Goal: Find specific fact: Find specific fact

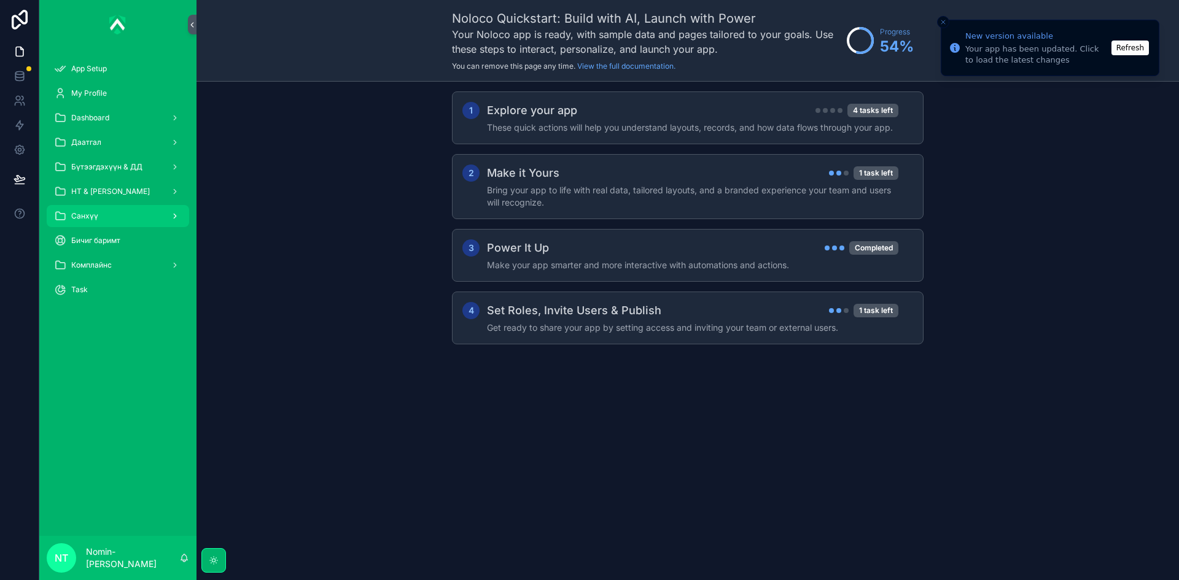
click at [111, 223] on div "Санхүү" at bounding box center [118, 216] width 128 height 20
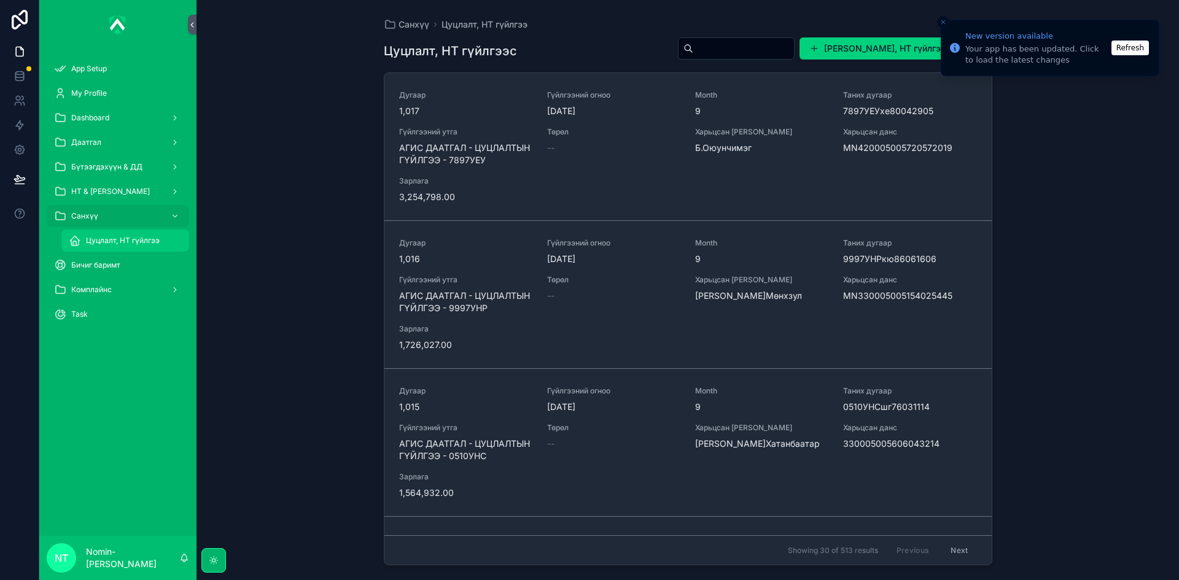
click at [123, 247] on div "Цуцлалт, НТ гүйлгээ" at bounding box center [125, 241] width 113 height 20
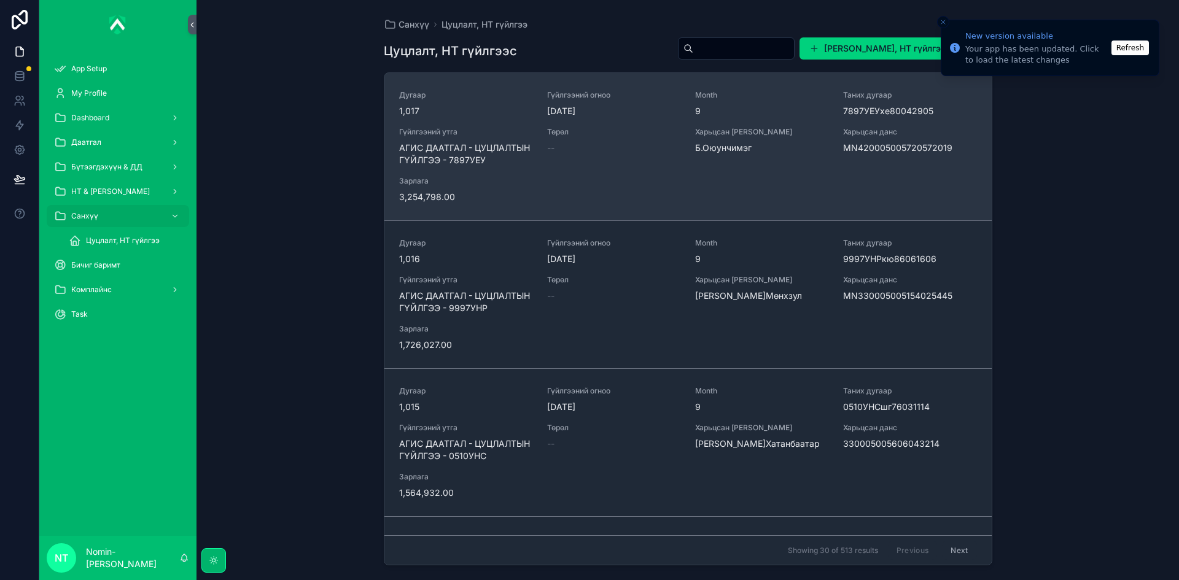
click at [498, 161] on span "АГИС ДААТГАЛ - ЦУЦЛАЛТЫН ГҮЙЛГЭЭ - 7897УЕУ" at bounding box center [465, 154] width 133 height 25
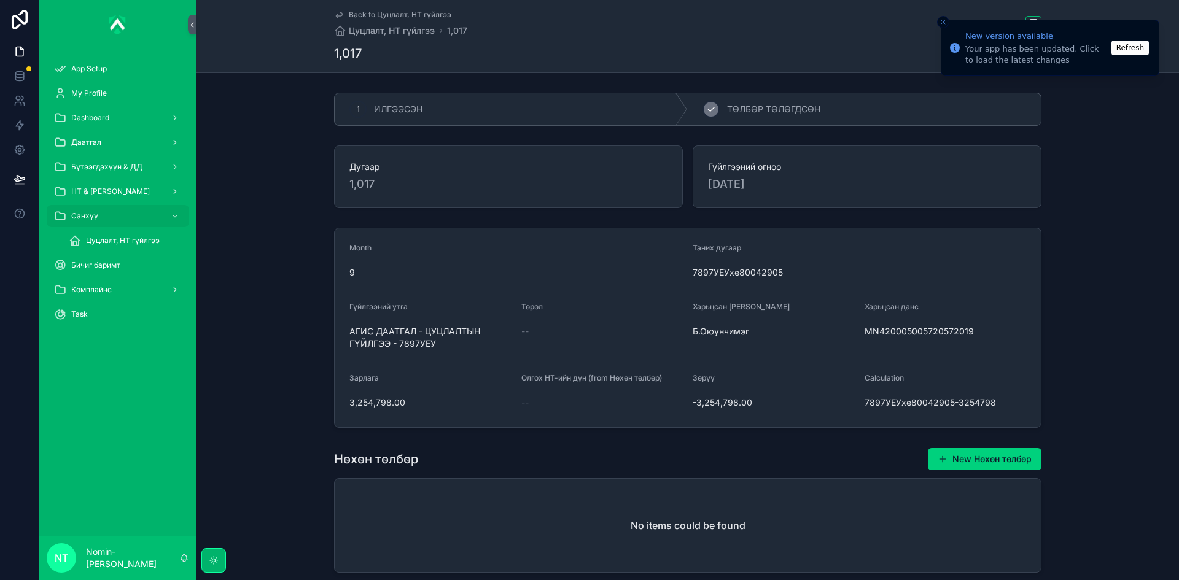
click at [754, 115] on div "2 ТӨЛБӨР ТӨЛӨГДСӨН" at bounding box center [864, 109] width 353 height 32
drag, startPoint x: 971, startPoint y: 333, endPoint x: 864, endPoint y: 336, distance: 106.9
click at [864, 336] on span "MN420005005720572019" at bounding box center [945, 331] width 162 height 12
copy span "MN420005005720572019"
drag, startPoint x: 400, startPoint y: 403, endPoint x: 347, endPoint y: 406, distance: 52.3
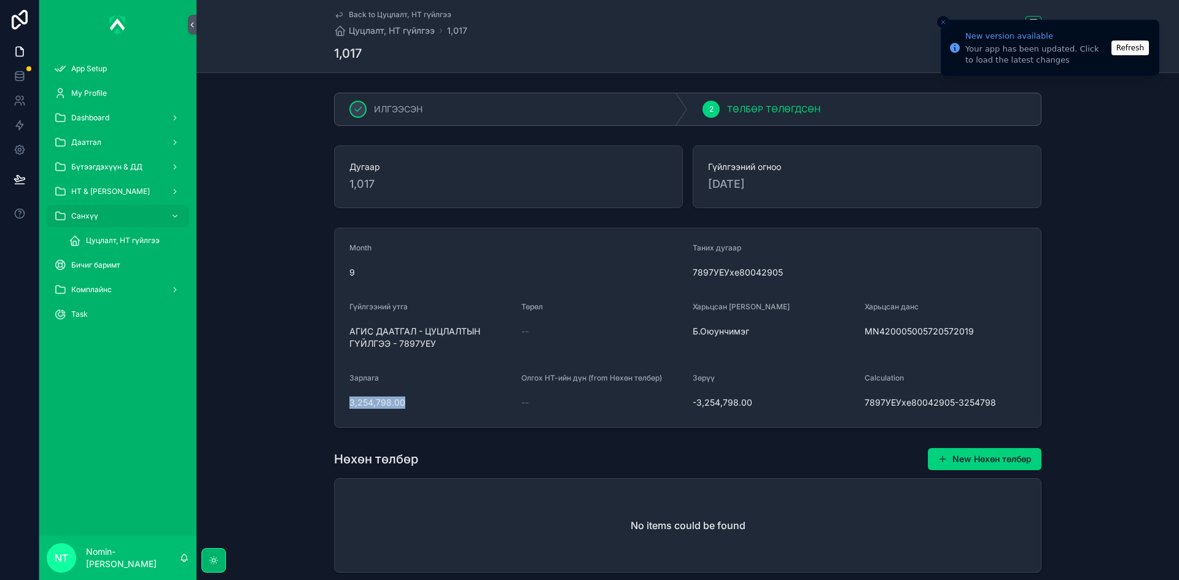
click at [349, 406] on span "3,254,798.00" at bounding box center [430, 403] width 162 height 12
copy span "3,254,798.00"
drag, startPoint x: 346, startPoint y: 332, endPoint x: 441, endPoint y: 351, distance: 97.0
click at [441, 351] on div "АГИС ДААТГАЛ - ЦУЦЛАЛТЫН ГҮЙЛГЭЭ - 7897УЕУ" at bounding box center [430, 338] width 162 height 32
copy span "АГИС ДААТГАЛ - ЦУЦЛАЛТЫН ГҮЙЛГЭЭ - 7897УЕУ"
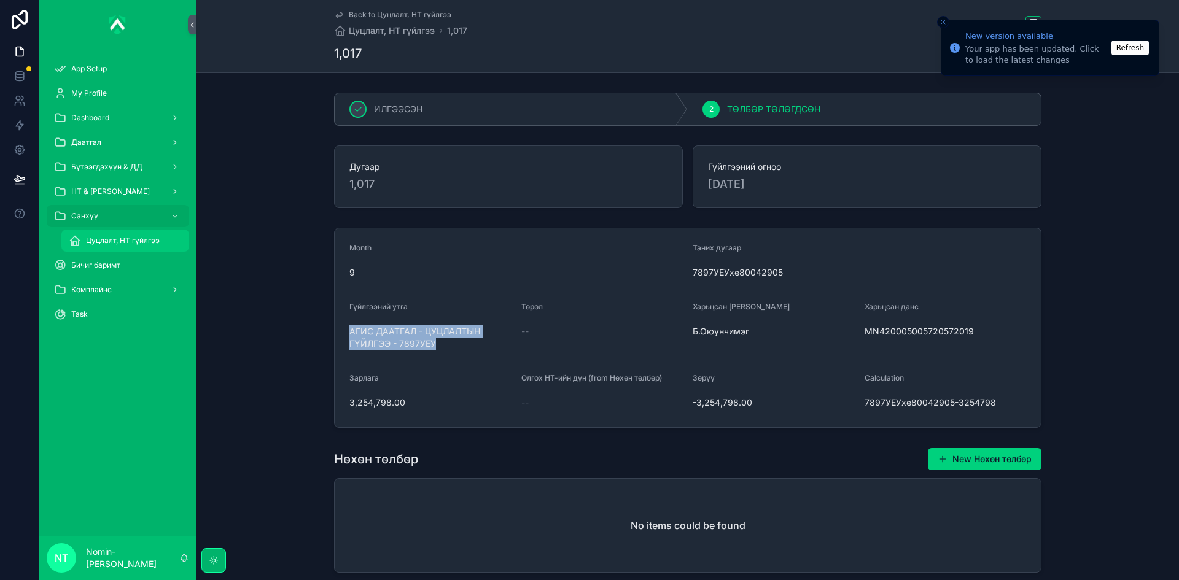
drag, startPoint x: 161, startPoint y: 241, endPoint x: 253, endPoint y: 258, distance: 93.8
click at [161, 241] on div "Цуцлалт, НТ гүйлгээ" at bounding box center [125, 241] width 113 height 20
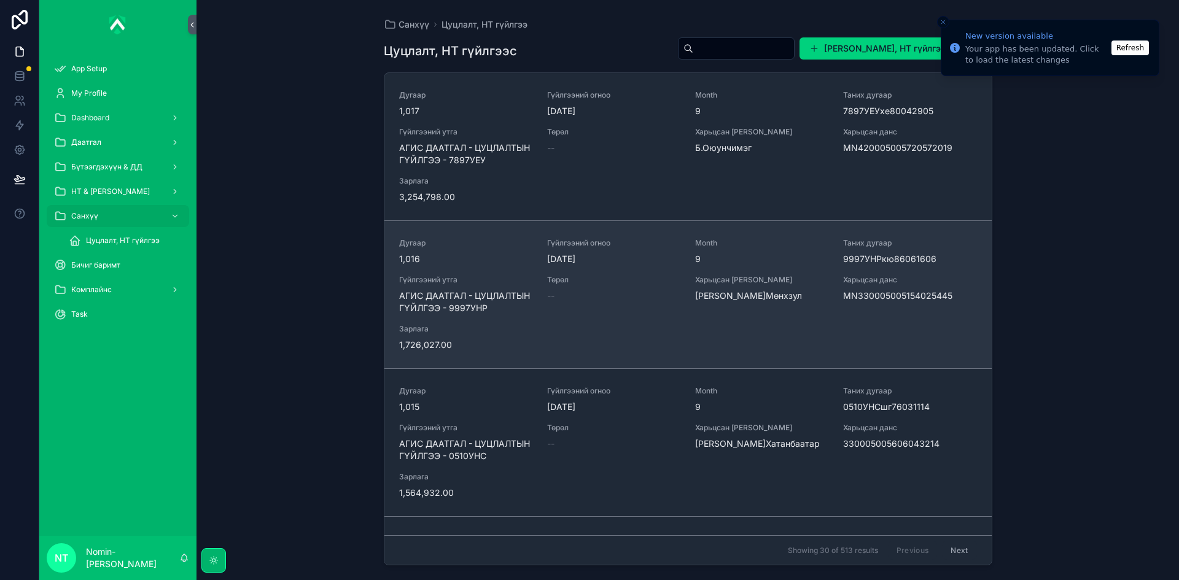
click at [494, 285] on div "Гүйлгээний утга АГИС ДААТГАЛ - ЦУЦЛАЛТЫН ГҮЙЛГЭЭ - 9997УНР" at bounding box center [465, 294] width 133 height 39
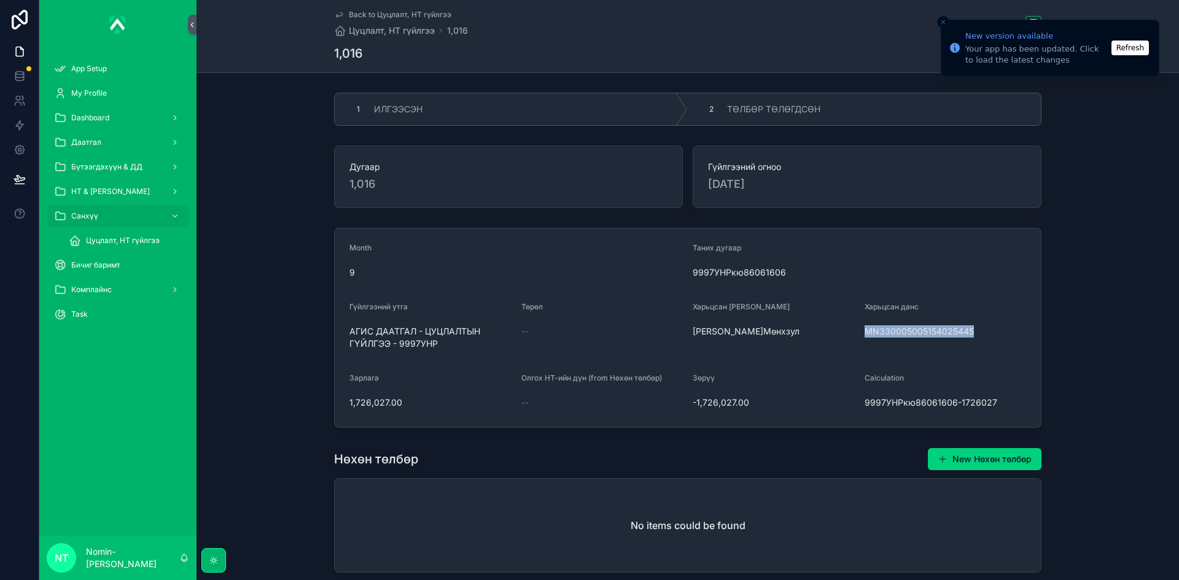
drag, startPoint x: 861, startPoint y: 332, endPoint x: 968, endPoint y: 341, distance: 107.8
click at [968, 341] on div "MN330005005154025445" at bounding box center [945, 332] width 162 height 20
copy span "MN330005005154025445"
drag, startPoint x: 347, startPoint y: 400, endPoint x: 397, endPoint y: 405, distance: 49.3
click at [397, 405] on span "1,726,027.00" at bounding box center [430, 403] width 162 height 12
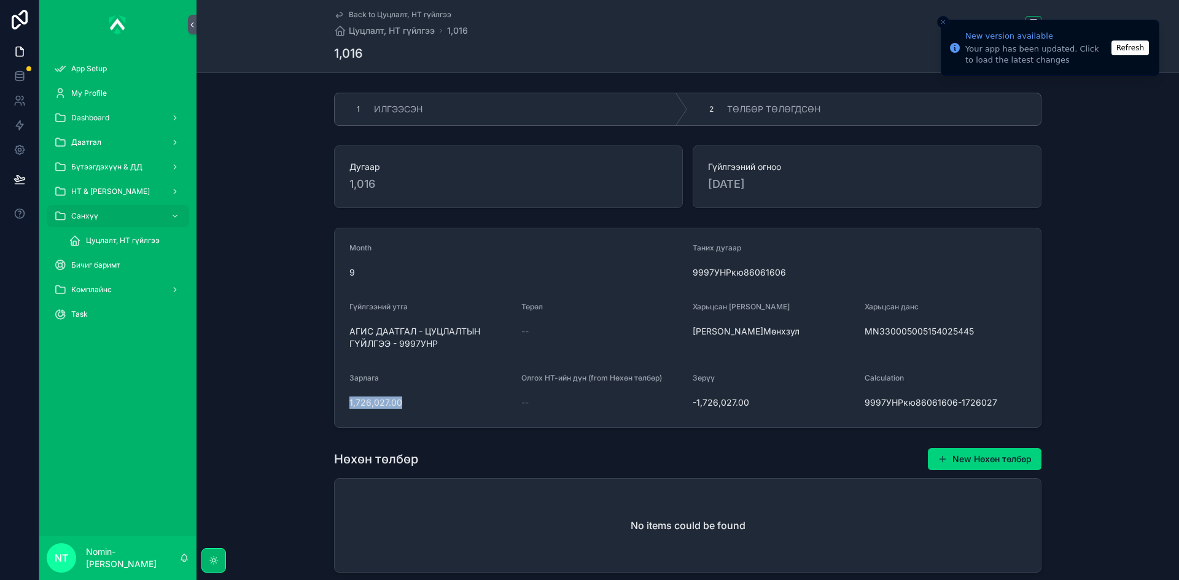
copy span "1,726,027.00"
drag, startPoint x: 346, startPoint y: 331, endPoint x: 442, endPoint y: 347, distance: 97.2
click at [442, 347] on span "АГИС ДААТГАЛ - ЦУЦЛАЛТЫН ГҮЙЛГЭЭ - 9997УНР" at bounding box center [430, 337] width 162 height 25
copy span "АГИС ДААТГАЛ - ЦУЦЛАЛТЫН ГҮЙЛГЭЭ - 9997УНР"
click at [719, 112] on div "2 ТӨЛБӨР ТӨЛӨГДСӨН" at bounding box center [864, 109] width 353 height 32
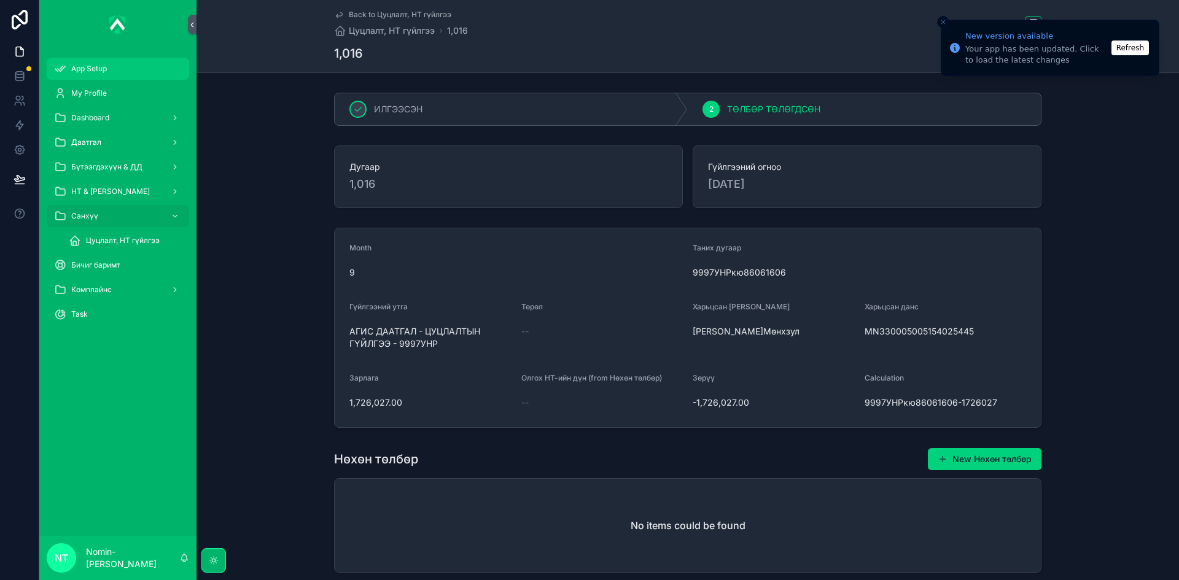
click at [118, 79] on link "App Setup" at bounding box center [118, 69] width 142 height 22
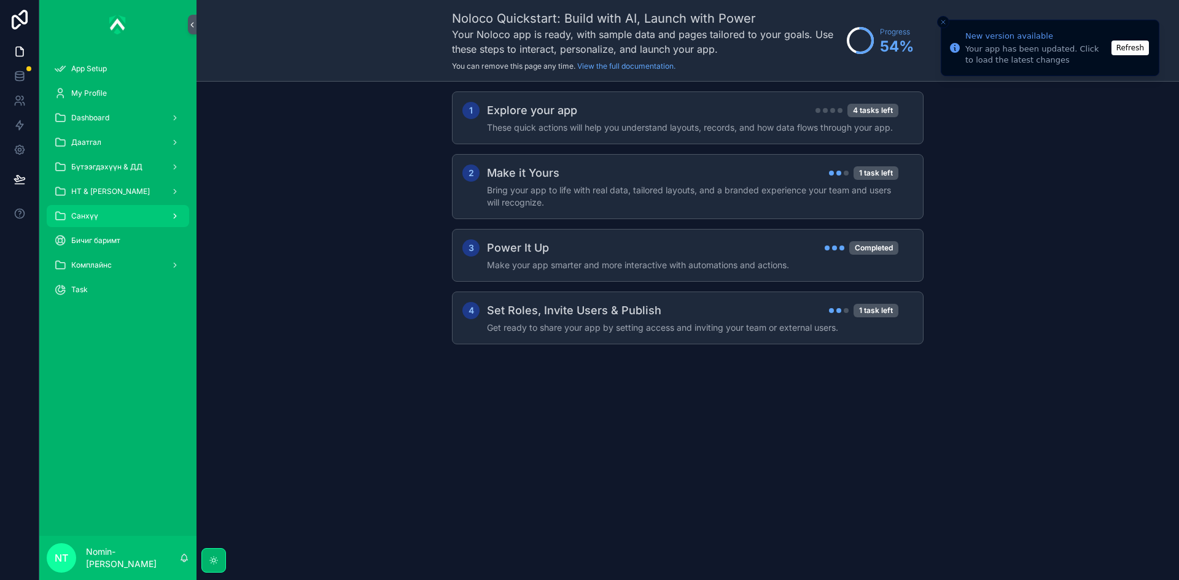
click at [85, 216] on span "Санхүү" at bounding box center [84, 216] width 27 height 10
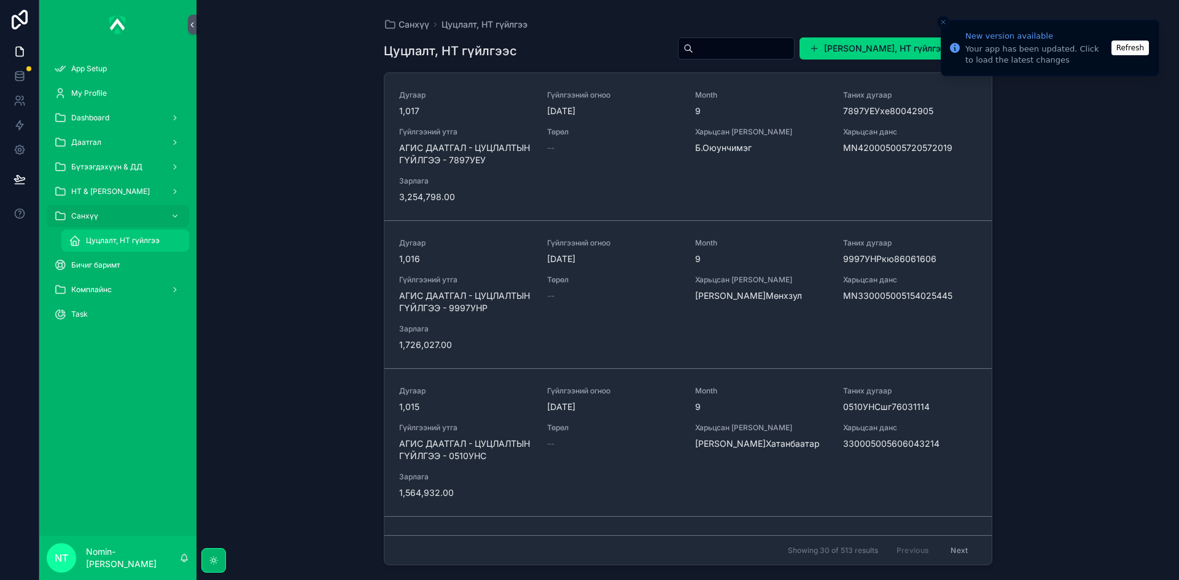
click at [131, 236] on span "Цуцлалт, НТ гүйлгээ" at bounding box center [123, 241] width 74 height 10
